Goal: Information Seeking & Learning: Find specific fact

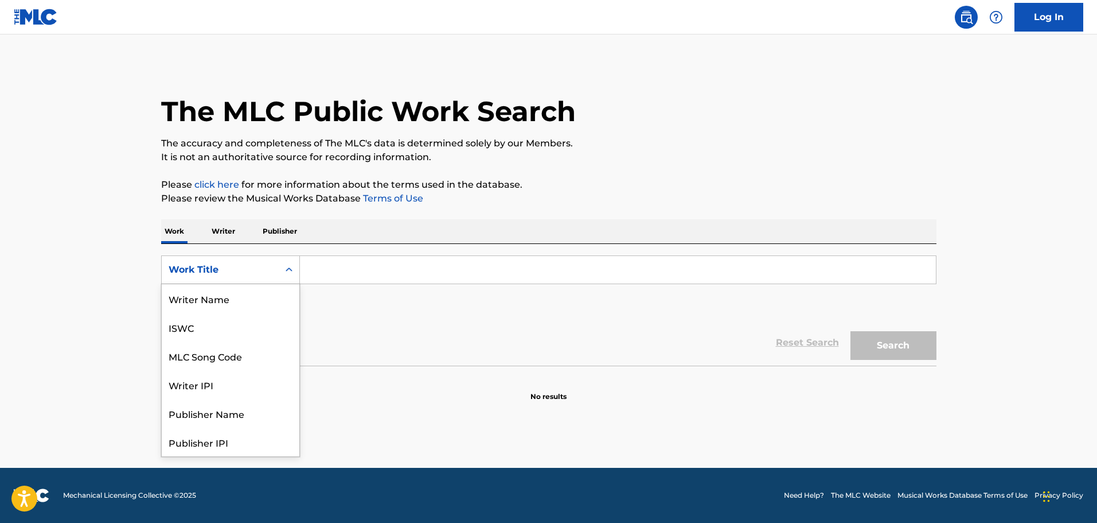
click at [260, 272] on div "Work Title" at bounding box center [220, 270] width 103 height 14
click at [228, 299] on div "MLC Song Code" at bounding box center [231, 298] width 138 height 29
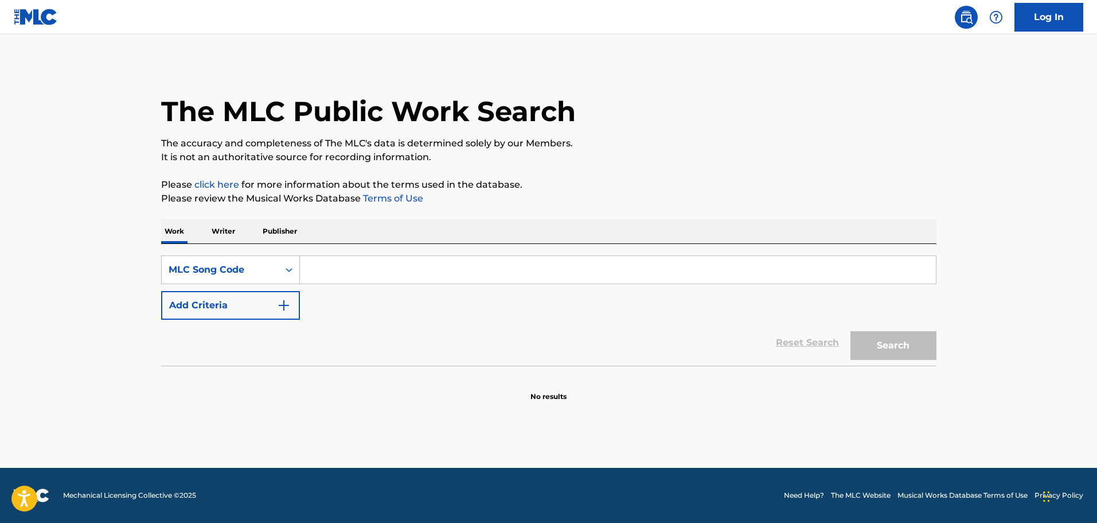
drag, startPoint x: 318, startPoint y: 275, endPoint x: 333, endPoint y: 274, distance: 14.4
click at [318, 275] on input "Search Form" at bounding box center [618, 270] width 636 height 28
paste input "s04277"
type input "s04277"
click at [914, 348] on button "Search" at bounding box center [894, 345] width 86 height 29
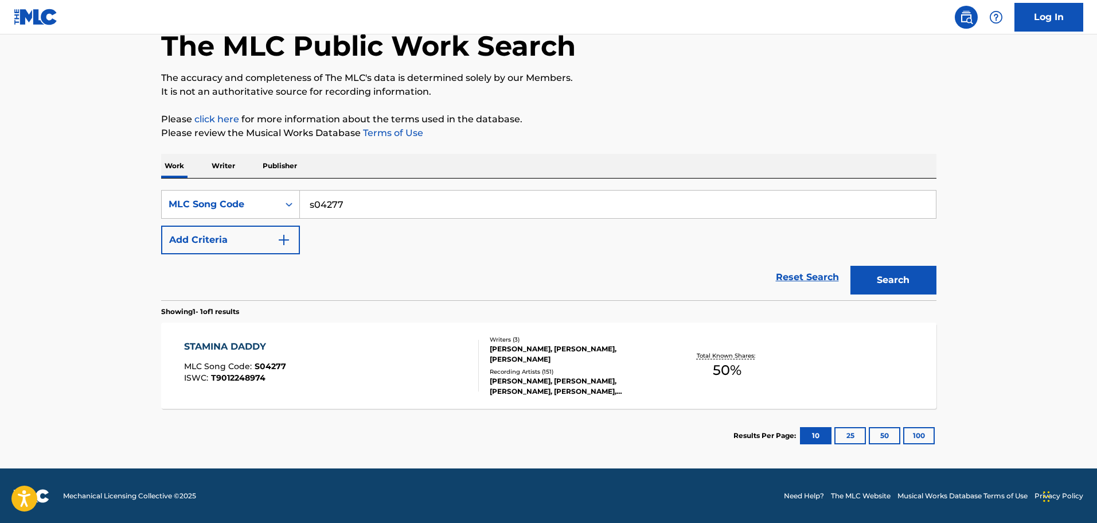
scroll to position [66, 0]
click at [441, 377] on div "STAMINA DADDY MLC Song Code : S04277 ISWC : T9012248974" at bounding box center [331, 365] width 295 height 52
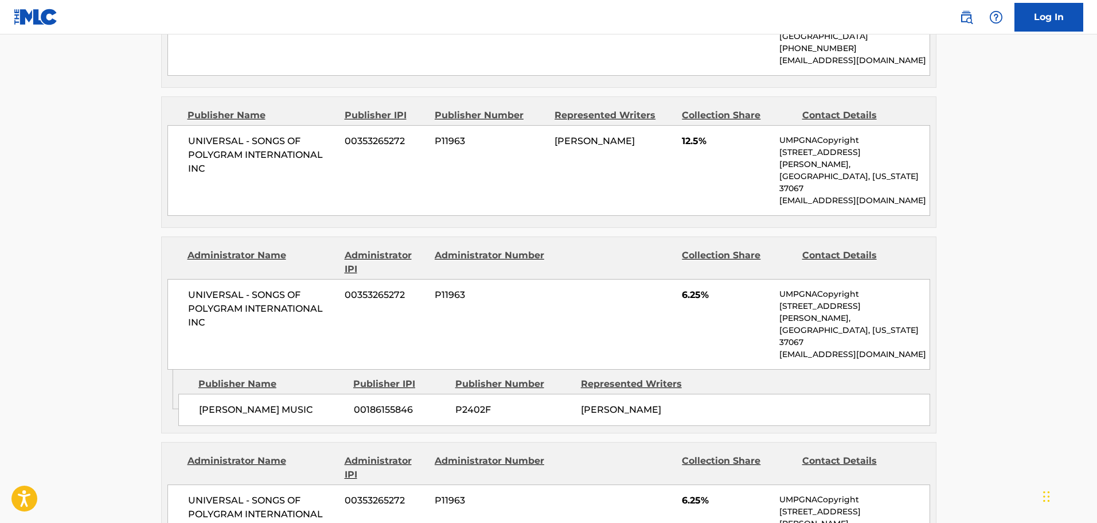
scroll to position [688, 0]
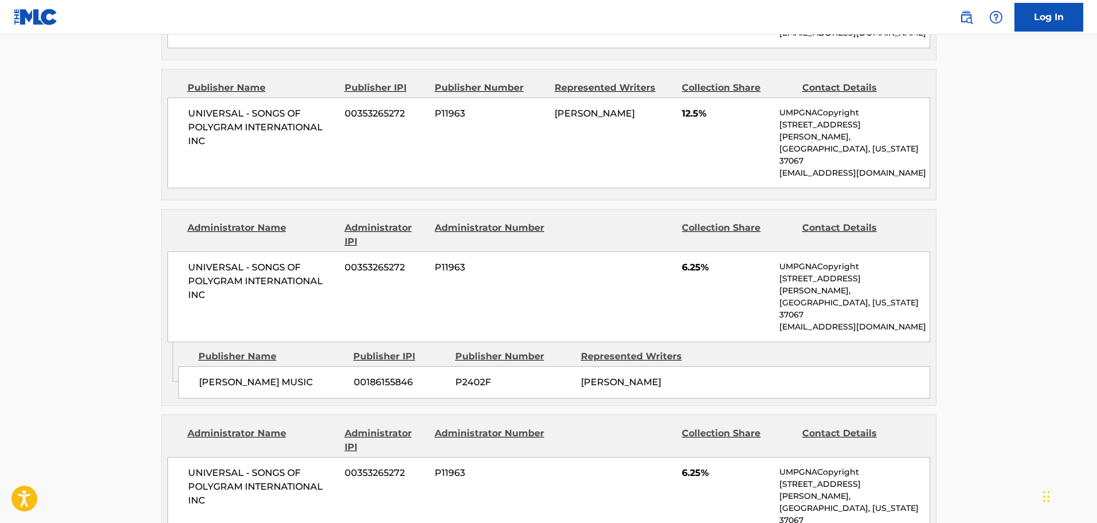
drag, startPoint x: 198, startPoint y: 321, endPoint x: 329, endPoint y: 317, distance: 130.8
click at [329, 375] on span "[PERSON_NAME] MUSIC" at bounding box center [272, 382] width 146 height 14
click at [360, 342] on div "Admin Original Publisher Connecting Line Publisher Name Publisher IPI Publisher…" at bounding box center [549, 373] width 774 height 63
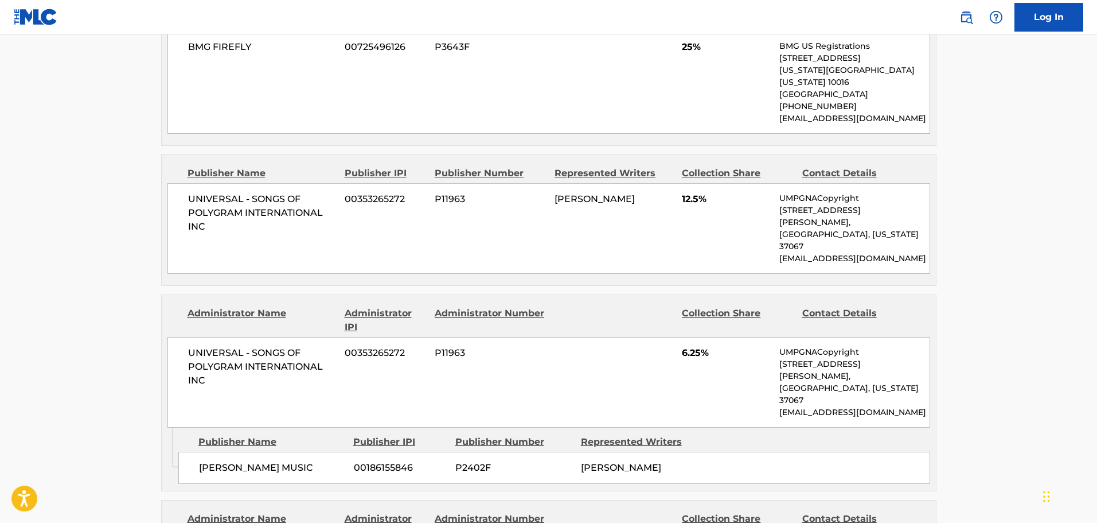
scroll to position [631, 0]
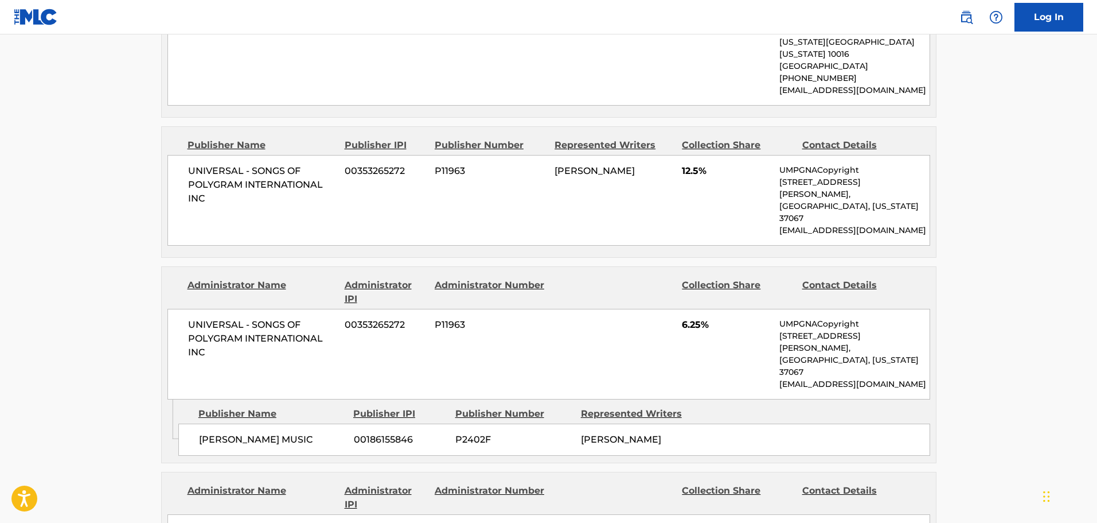
drag, startPoint x: 192, startPoint y: 287, endPoint x: 344, endPoint y: 381, distance: 178.8
click at [348, 382] on div "Administrator Name Administrator IPI Administrator Number Collection Share Cont…" at bounding box center [549, 364] width 776 height 197
click at [327, 335] on div "UNIVERSAL - SONGS OF POLYGRAM INTERNATIONAL INC 00353265272 P11963 6.25% UMPGNA…" at bounding box center [548, 354] width 763 height 91
